Goal: Transaction & Acquisition: Purchase product/service

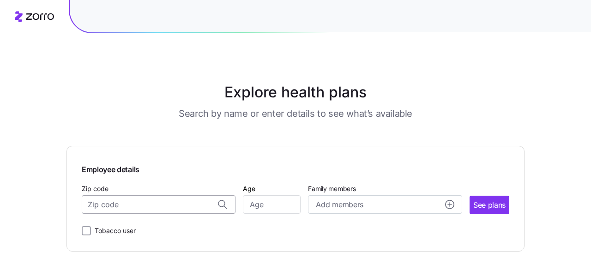
click at [146, 207] on input "Zip code" at bounding box center [159, 204] width 154 height 18
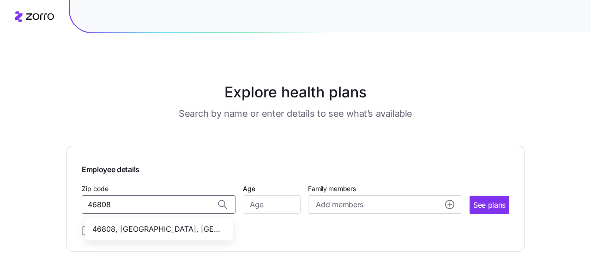
click at [146, 231] on span "46808, [GEOGRAPHIC_DATA], [GEOGRAPHIC_DATA]" at bounding box center [156, 230] width 129 height 12
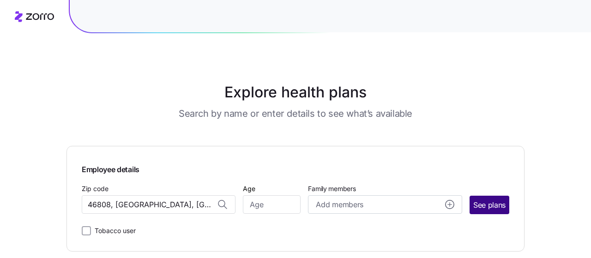
type input "46808, [GEOGRAPHIC_DATA], [GEOGRAPHIC_DATA]"
click at [490, 206] on span "See plans" at bounding box center [490, 206] width 32 height 12
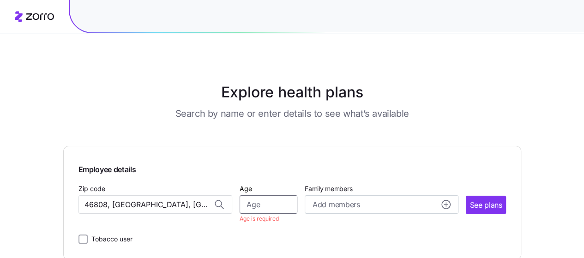
click at [275, 200] on input "Age" at bounding box center [269, 204] width 58 height 18
type input "52"
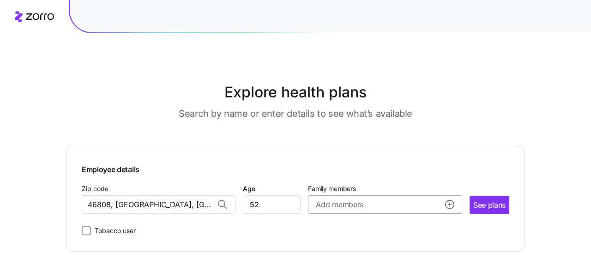
click at [372, 201] on div "Add members" at bounding box center [385, 205] width 138 height 12
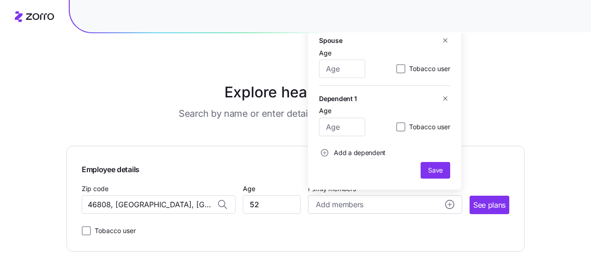
click at [392, 237] on div "Employee details Zip code 46808, [GEOGRAPHIC_DATA], [GEOGRAPHIC_DATA] Age [DEMO…" at bounding box center [296, 199] width 458 height 106
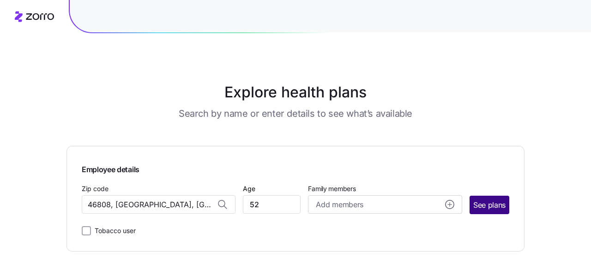
click at [492, 204] on span "See plans" at bounding box center [490, 206] width 32 height 12
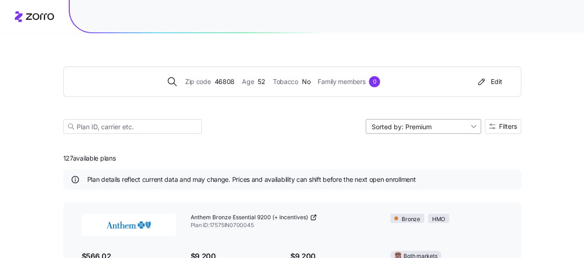
click at [475, 126] on input "Sorted by: Premium" at bounding box center [424, 126] width 116 height 15
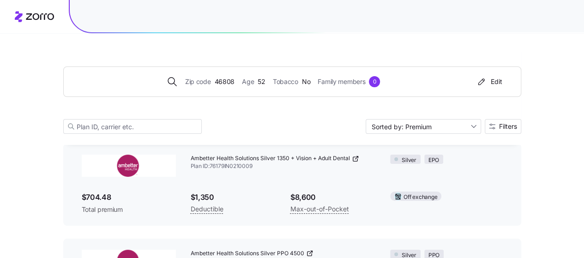
scroll to position [5207, 0]
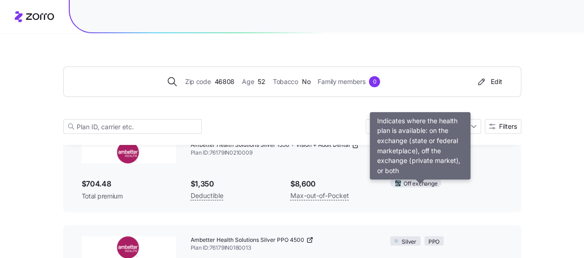
click at [423, 188] on span "Off exchange" at bounding box center [421, 184] width 34 height 9
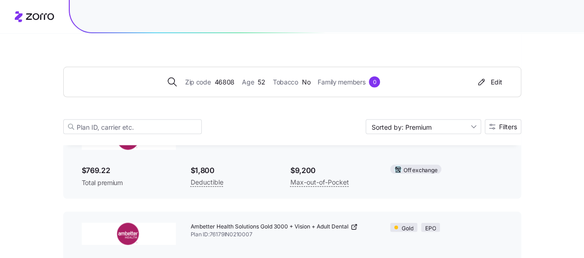
scroll to position [8025, 0]
